Goal: Information Seeking & Learning: Learn about a topic

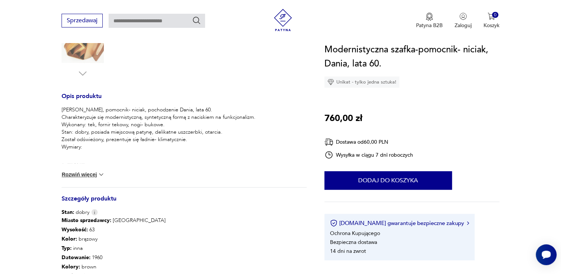
scroll to position [260, 0]
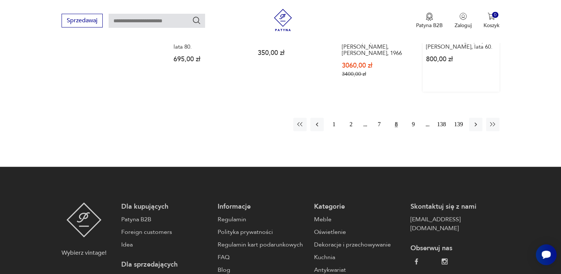
scroll to position [696, 0]
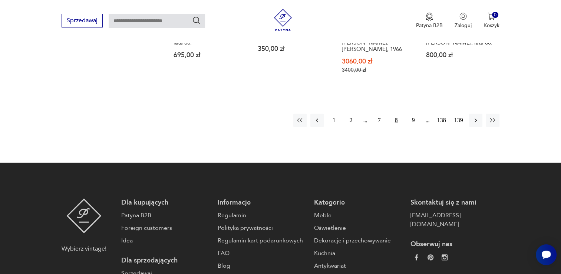
drag, startPoint x: 413, startPoint y: 106, endPoint x: 414, endPoint y: 81, distance: 24.9
click at [413, 114] on button "9" at bounding box center [413, 120] width 13 height 13
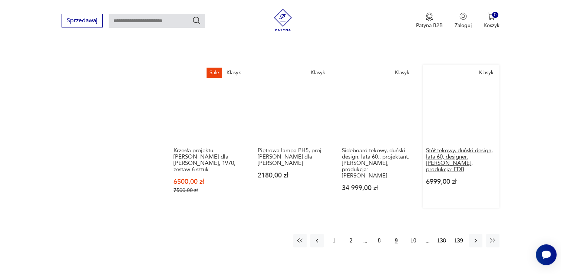
scroll to position [621, 0]
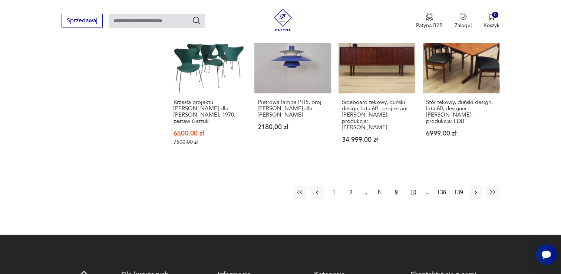
click at [415, 185] on button "10" at bounding box center [413, 191] width 13 height 13
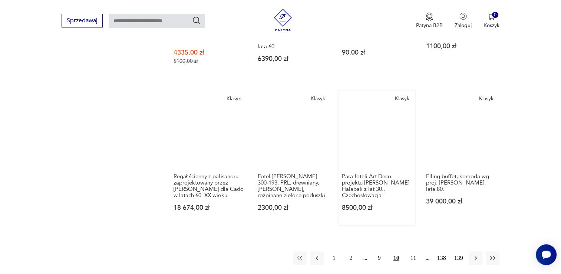
scroll to position [547, 0]
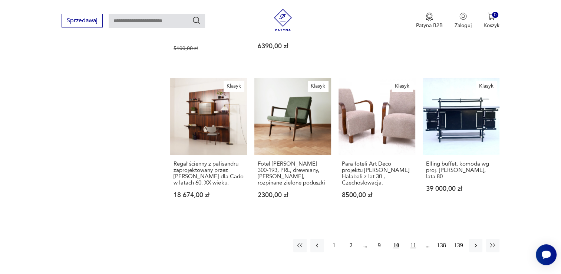
click at [411, 239] on button "11" at bounding box center [413, 245] width 13 height 13
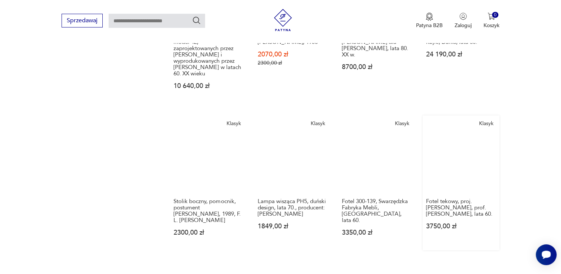
scroll to position [547, 0]
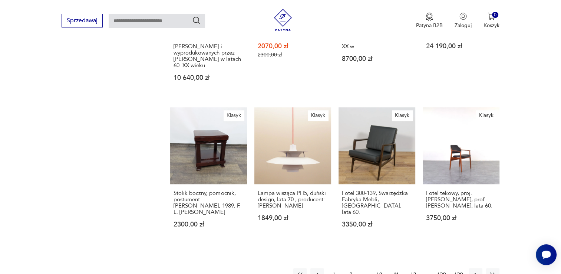
click at [414, 268] on button "12" at bounding box center [413, 274] width 13 height 13
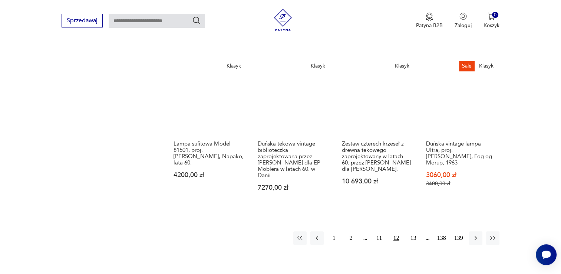
scroll to position [584, 0]
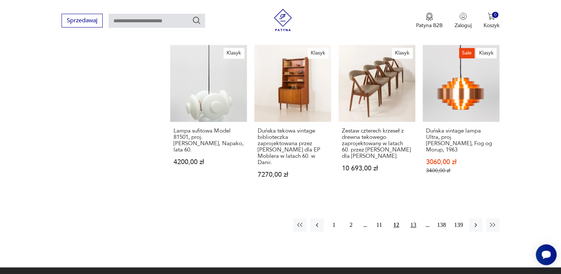
click at [413, 218] on button "13" at bounding box center [413, 224] width 13 height 13
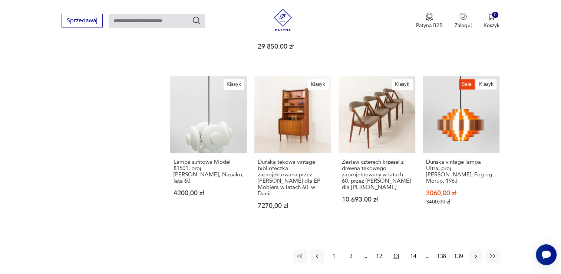
scroll to position [456, 0]
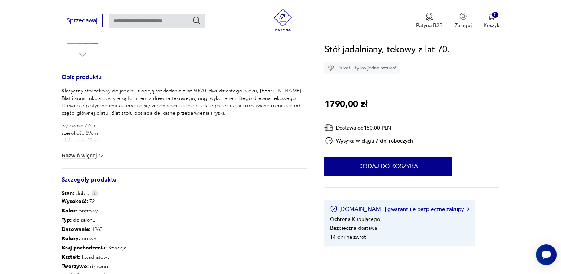
scroll to position [260, 0]
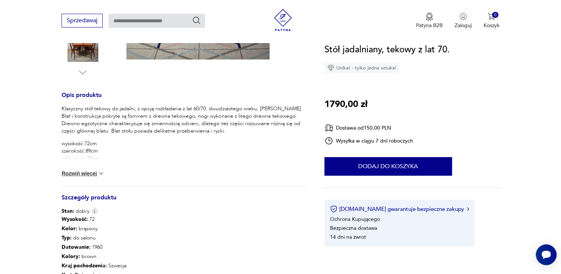
click at [79, 170] on button "Rozwiń więcej" at bounding box center [83, 173] width 43 height 7
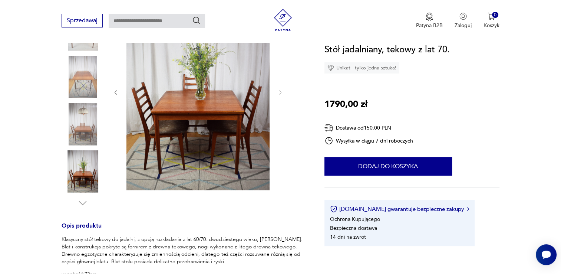
scroll to position [148, 0]
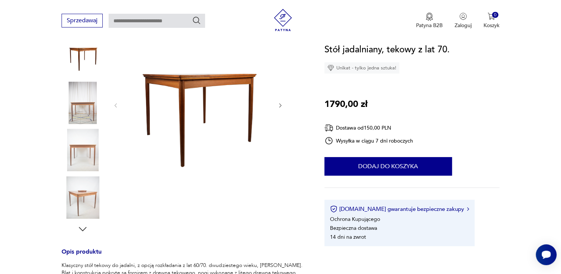
scroll to position [148, 0]
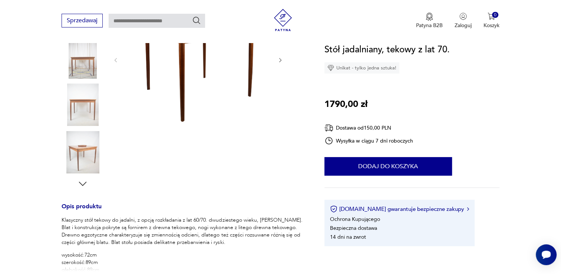
click at [78, 143] on img at bounding box center [83, 152] width 42 height 42
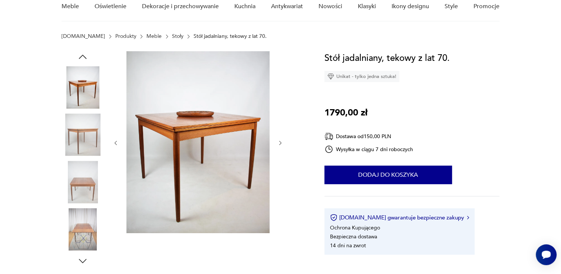
scroll to position [116, 0]
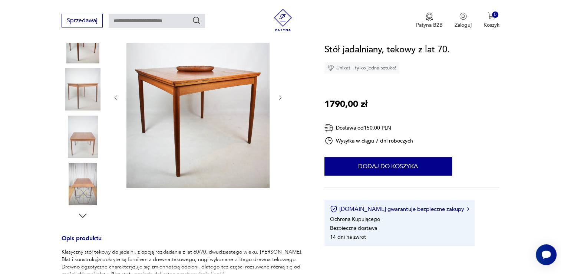
click at [84, 216] on icon "button" at bounding box center [83, 215] width 8 height 4
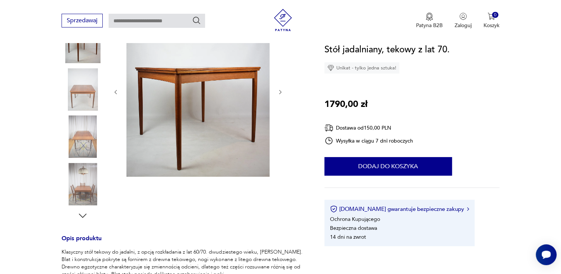
click at [85, 216] on icon "button" at bounding box center [83, 215] width 8 height 4
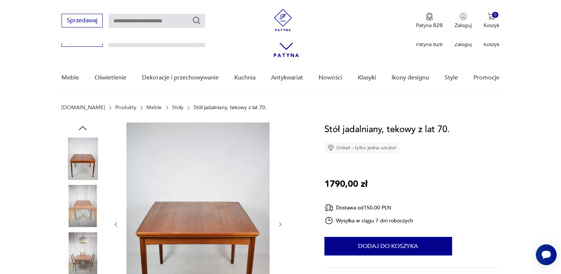
scroll to position [0, 0]
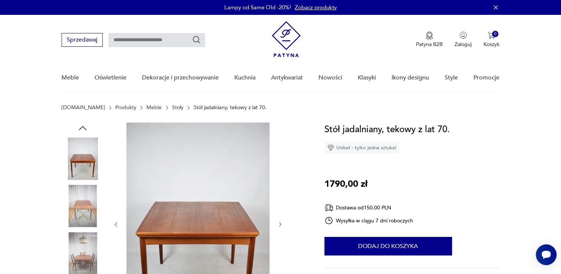
click at [84, 125] on icon "button" at bounding box center [82, 127] width 11 height 11
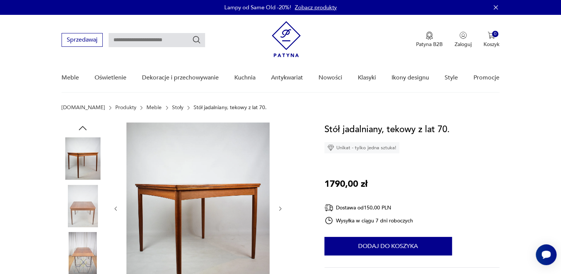
click at [83, 127] on icon "button" at bounding box center [82, 127] width 11 height 11
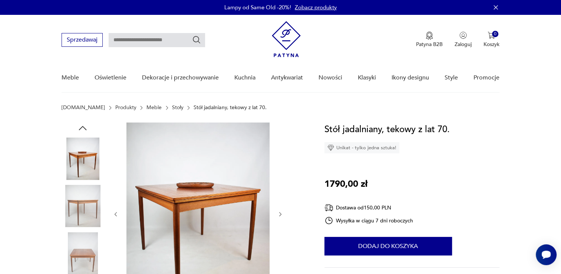
click at [83, 127] on icon "button" at bounding box center [82, 127] width 11 height 11
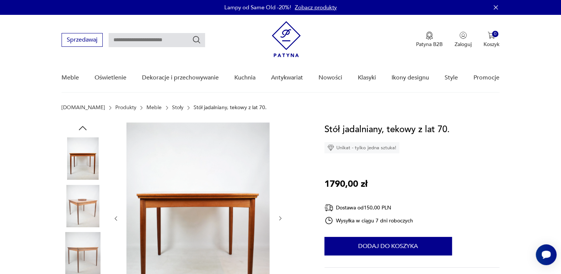
click at [83, 127] on icon "button" at bounding box center [82, 127] width 11 height 11
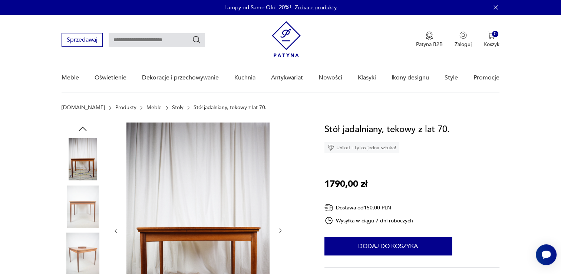
click at [83, 127] on icon "button" at bounding box center [83, 129] width 8 height 4
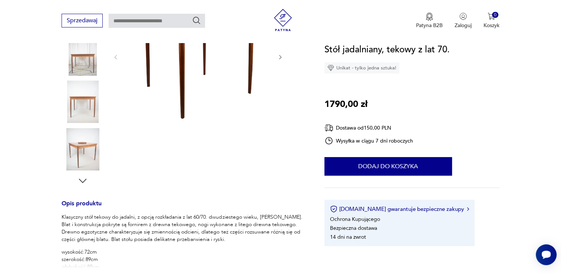
scroll to position [74, 0]
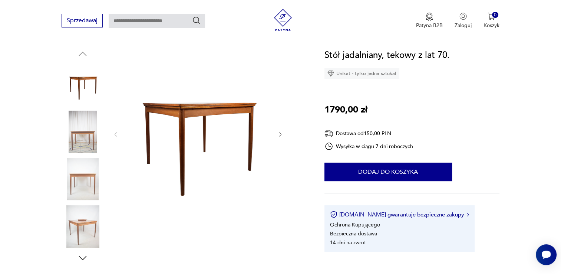
click at [83, 256] on icon "button" at bounding box center [82, 257] width 11 height 11
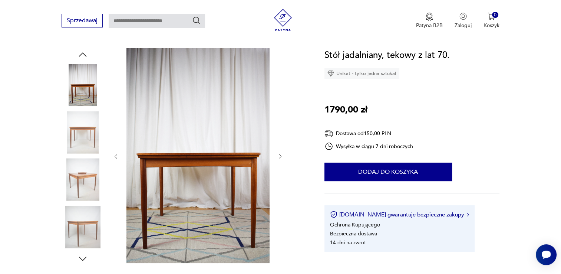
click at [84, 256] on icon "button" at bounding box center [82, 258] width 11 height 11
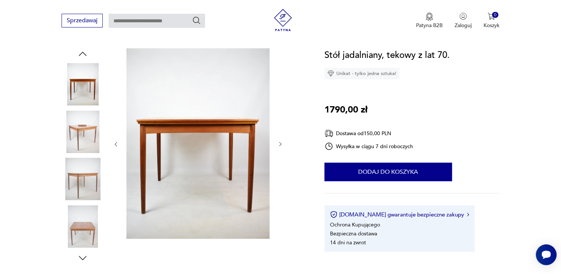
click at [84, 256] on icon "button" at bounding box center [82, 257] width 11 height 11
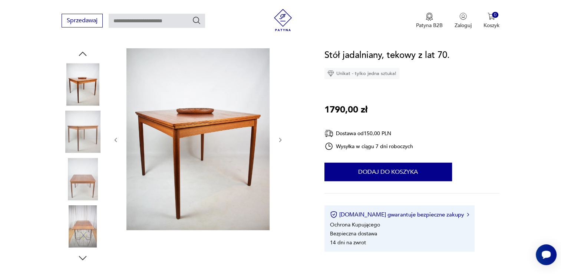
click at [84, 256] on icon "button" at bounding box center [82, 257] width 11 height 11
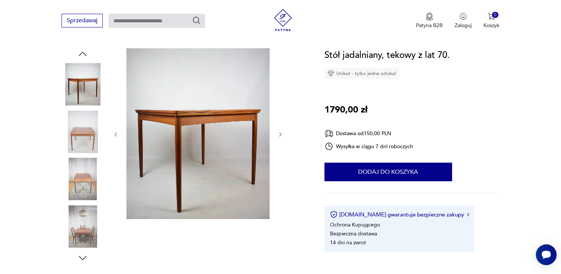
click at [83, 185] on img at bounding box center [83, 179] width 42 height 42
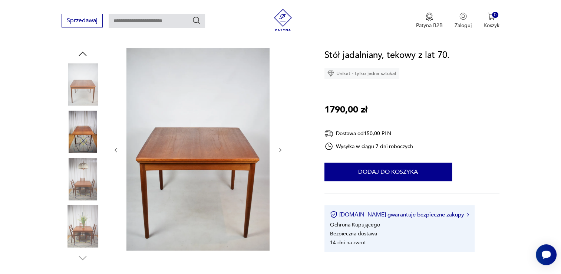
click at [86, 134] on img at bounding box center [83, 132] width 42 height 42
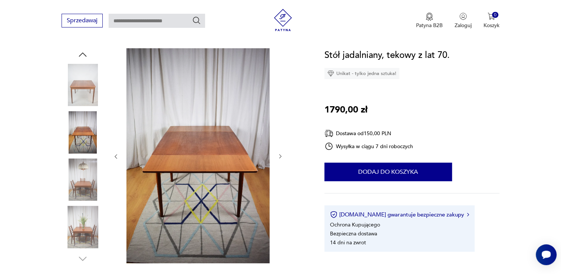
click at [89, 232] on img at bounding box center [83, 227] width 42 height 42
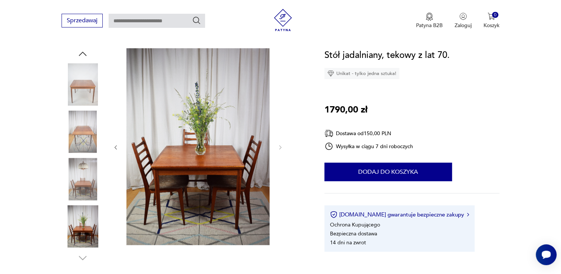
click at [88, 88] on img at bounding box center [83, 84] width 42 height 42
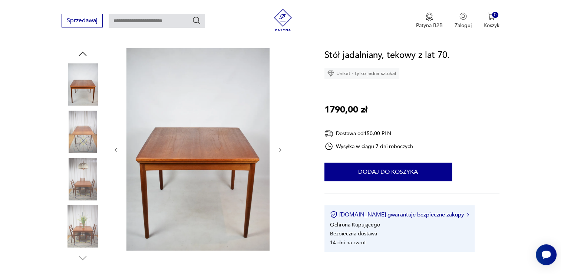
click at [198, 171] on img at bounding box center [198, 149] width 143 height 202
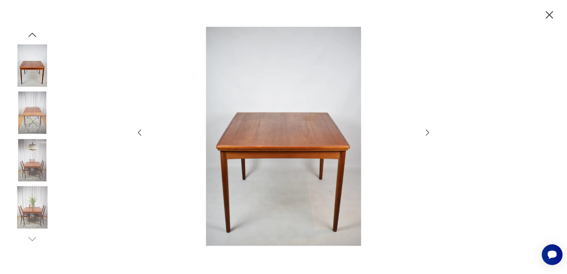
click at [297, 166] on img at bounding box center [283, 136] width 264 height 219
click at [428, 132] on icon "button" at bounding box center [427, 132] width 9 height 9
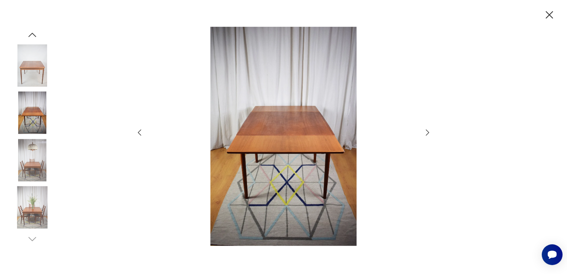
drag, startPoint x: 431, startPoint y: 131, endPoint x: 428, endPoint y: 133, distance: 4.2
click at [430, 131] on icon "button" at bounding box center [427, 132] width 9 height 9
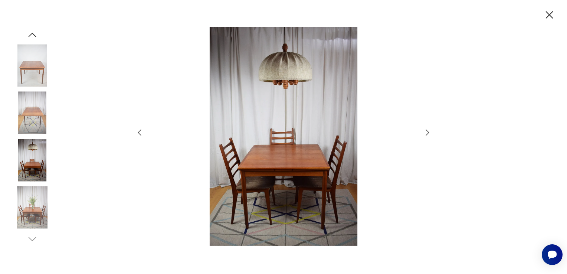
click at [424, 134] on icon "button" at bounding box center [427, 132] width 9 height 9
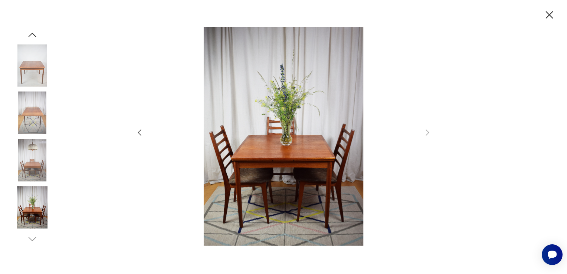
click at [29, 109] on img at bounding box center [32, 113] width 42 height 42
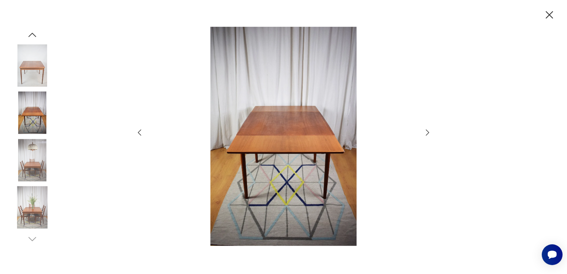
click at [34, 66] on img at bounding box center [32, 65] width 42 height 42
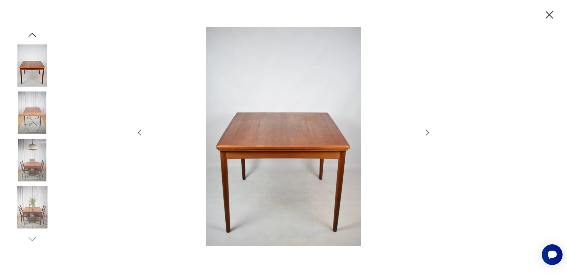
click at [549, 17] on icon "button" at bounding box center [549, 15] width 13 height 13
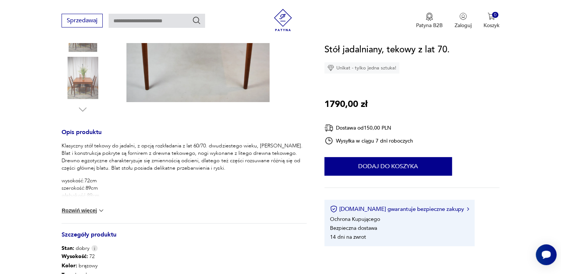
scroll to position [297, 0]
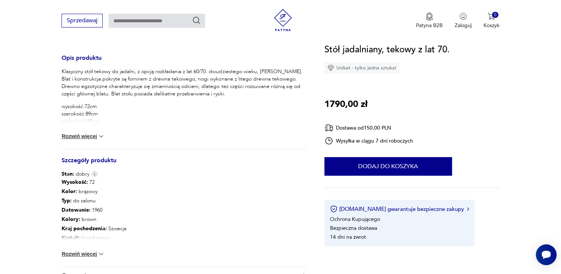
click at [91, 134] on button "Rozwiń więcej" at bounding box center [83, 135] width 43 height 7
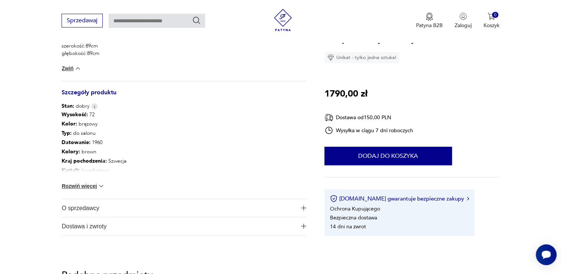
scroll to position [408, 0]
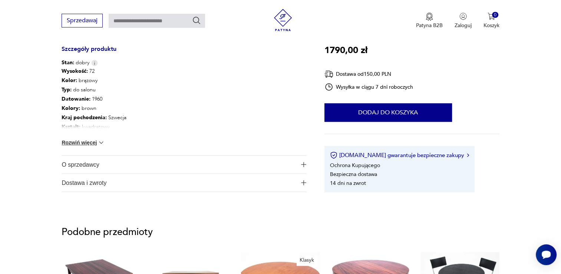
click at [81, 142] on button "Rozwiń więcej" at bounding box center [83, 142] width 43 height 7
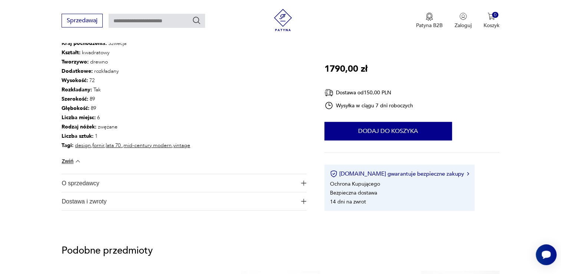
scroll to position [445, 0]
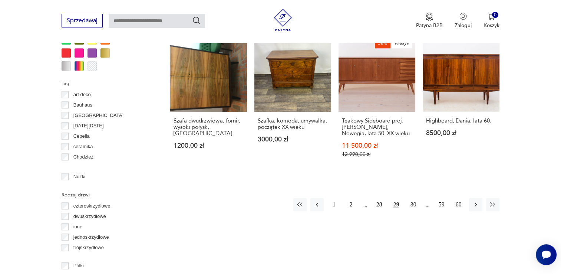
scroll to position [753, 0]
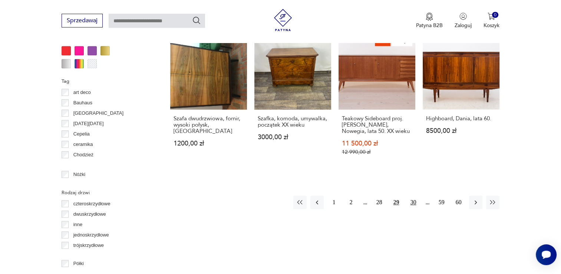
click at [416, 196] on button "30" at bounding box center [413, 202] width 13 height 13
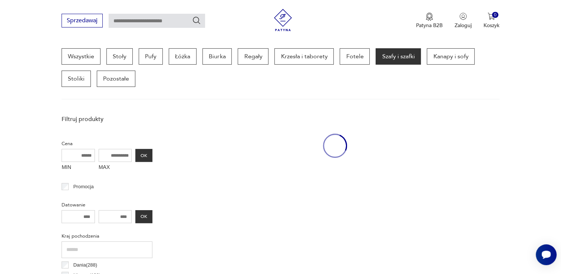
scroll to position [197, 0]
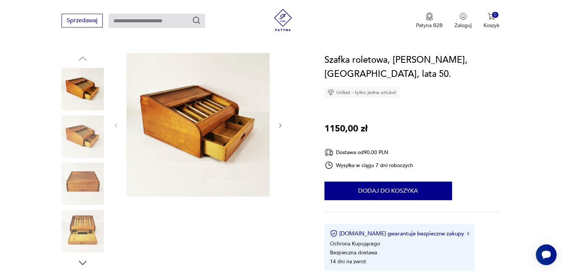
scroll to position [74, 0]
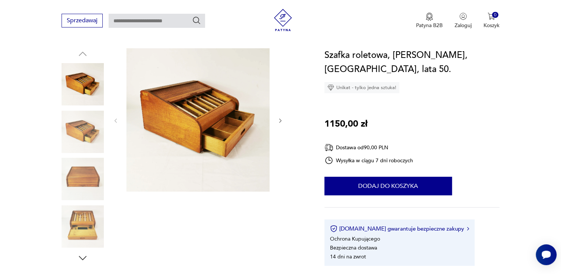
click at [81, 178] on img at bounding box center [83, 179] width 42 height 42
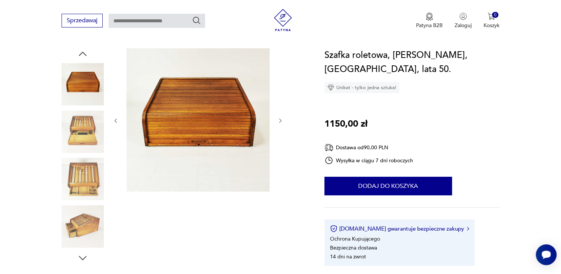
click at [91, 224] on img at bounding box center [83, 226] width 42 height 42
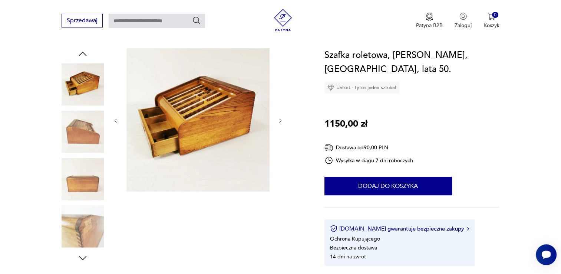
click at [85, 91] on img at bounding box center [83, 84] width 42 height 42
click at [84, 80] on img at bounding box center [83, 84] width 42 height 42
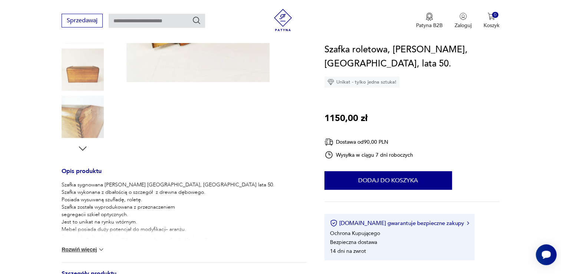
scroll to position [297, 0]
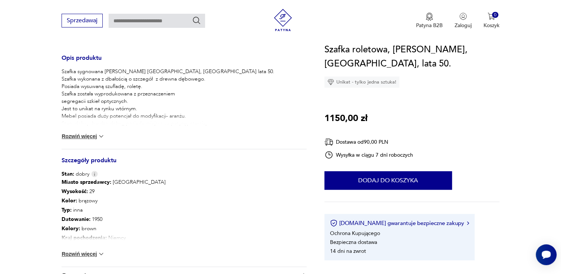
click at [83, 137] on button "Rozwiń więcej" at bounding box center [83, 135] width 43 height 7
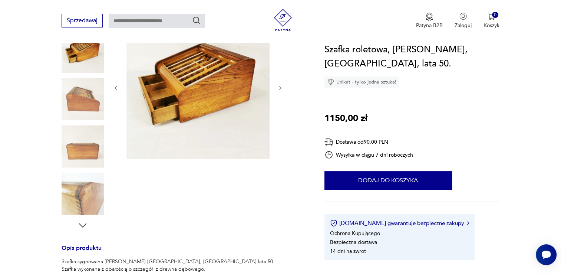
scroll to position [111, 0]
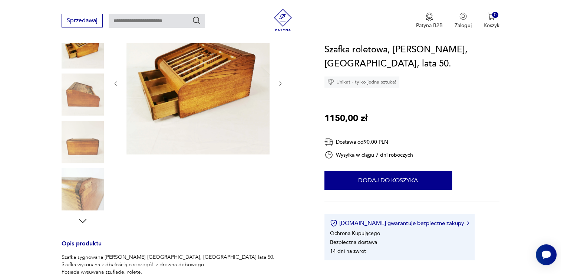
click at [91, 198] on img at bounding box center [83, 189] width 42 height 42
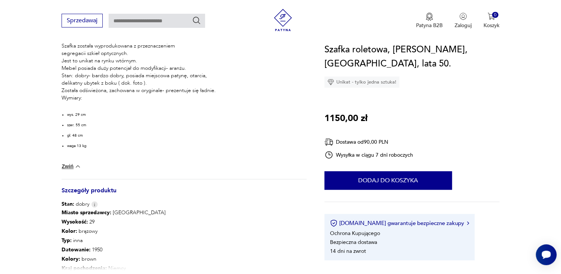
scroll to position [260, 0]
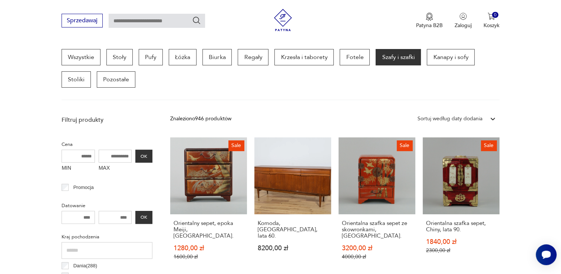
scroll to position [19, 0]
